Goal: Information Seeking & Learning: Learn about a topic

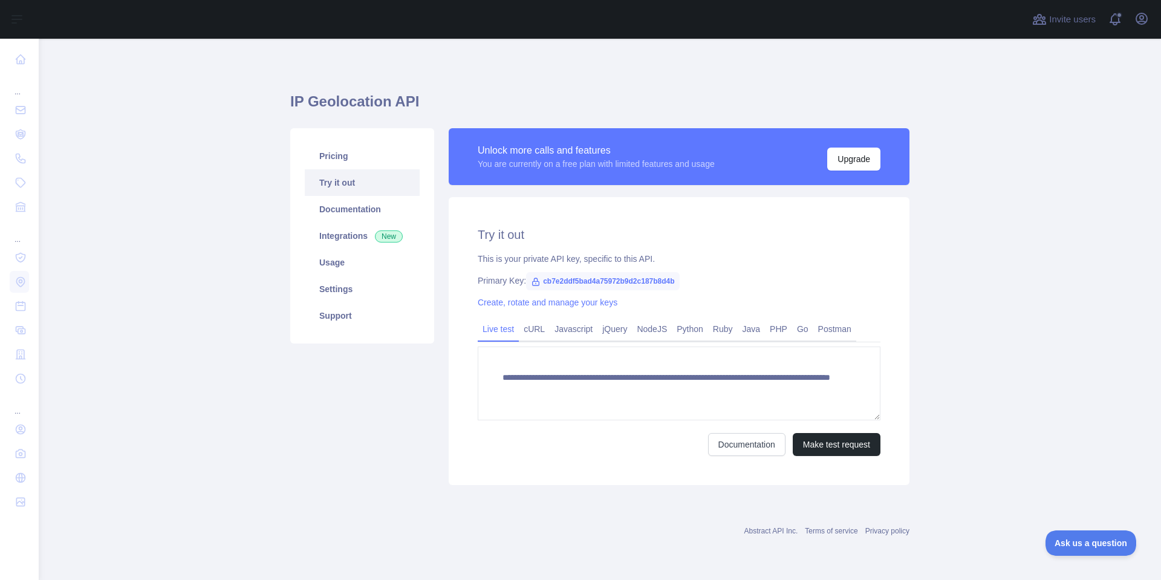
click at [543, 280] on span "cb7e2ddf5bad4a75972b9d2c187b8d4b" at bounding box center [602, 281] width 153 height 18
click at [544, 280] on span "cb7e2ddf5bad4a75972b9d2c187b8d4b" at bounding box center [602, 281] width 153 height 18
click at [567, 279] on span "cb7e2ddf5bad4a75972b9d2c187b8d4b" at bounding box center [602, 281] width 153 height 18
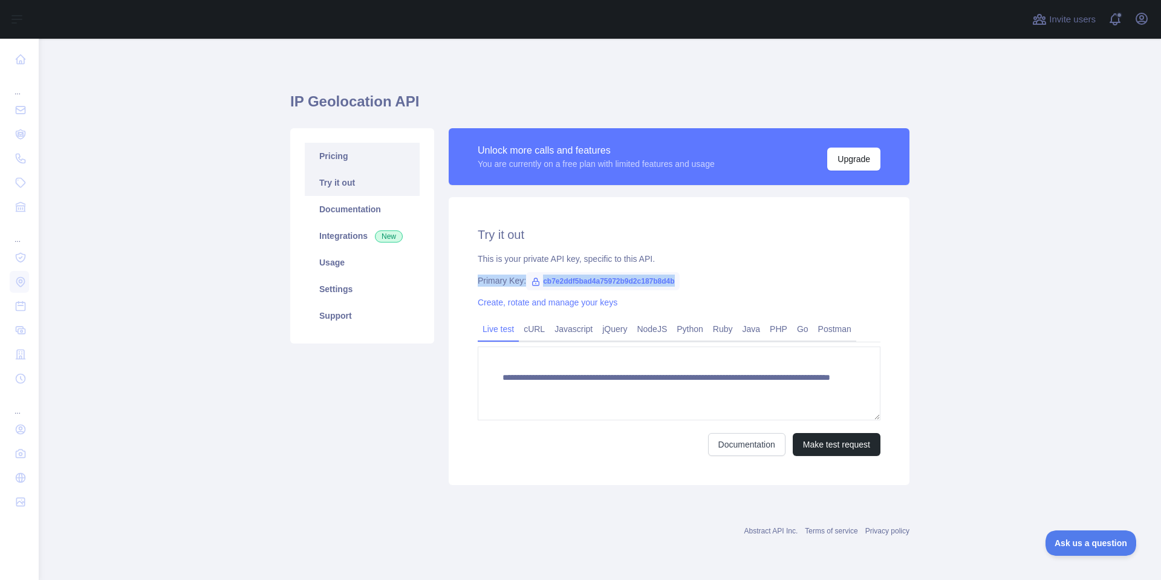
click at [340, 151] on link "Pricing" at bounding box center [362, 156] width 115 height 27
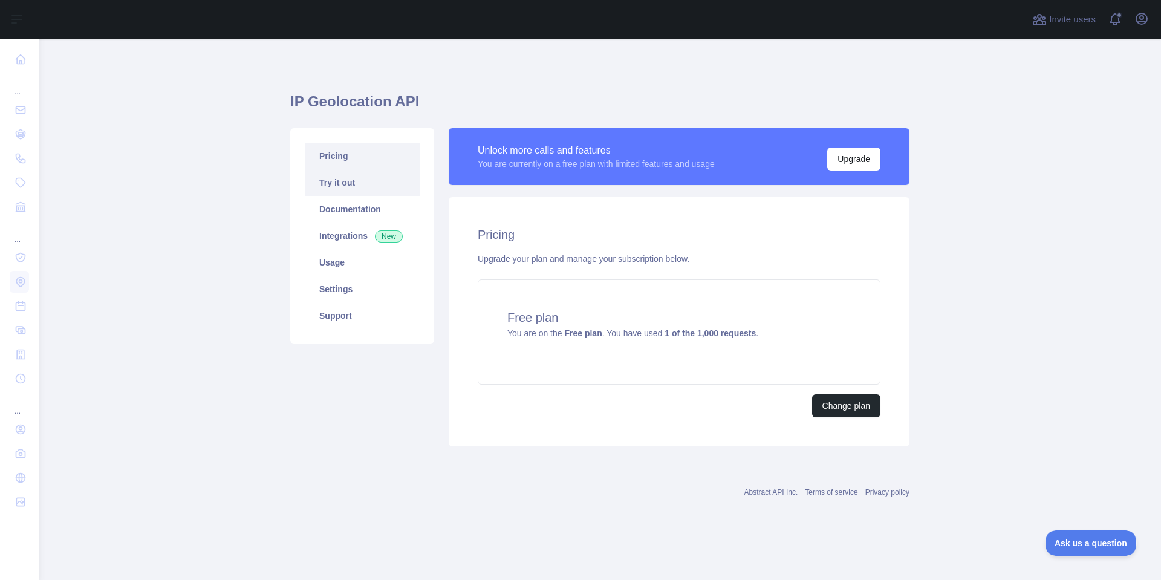
click at [350, 178] on link "Try it out" at bounding box center [362, 182] width 115 height 27
